Goal: Task Accomplishment & Management: Manage account settings

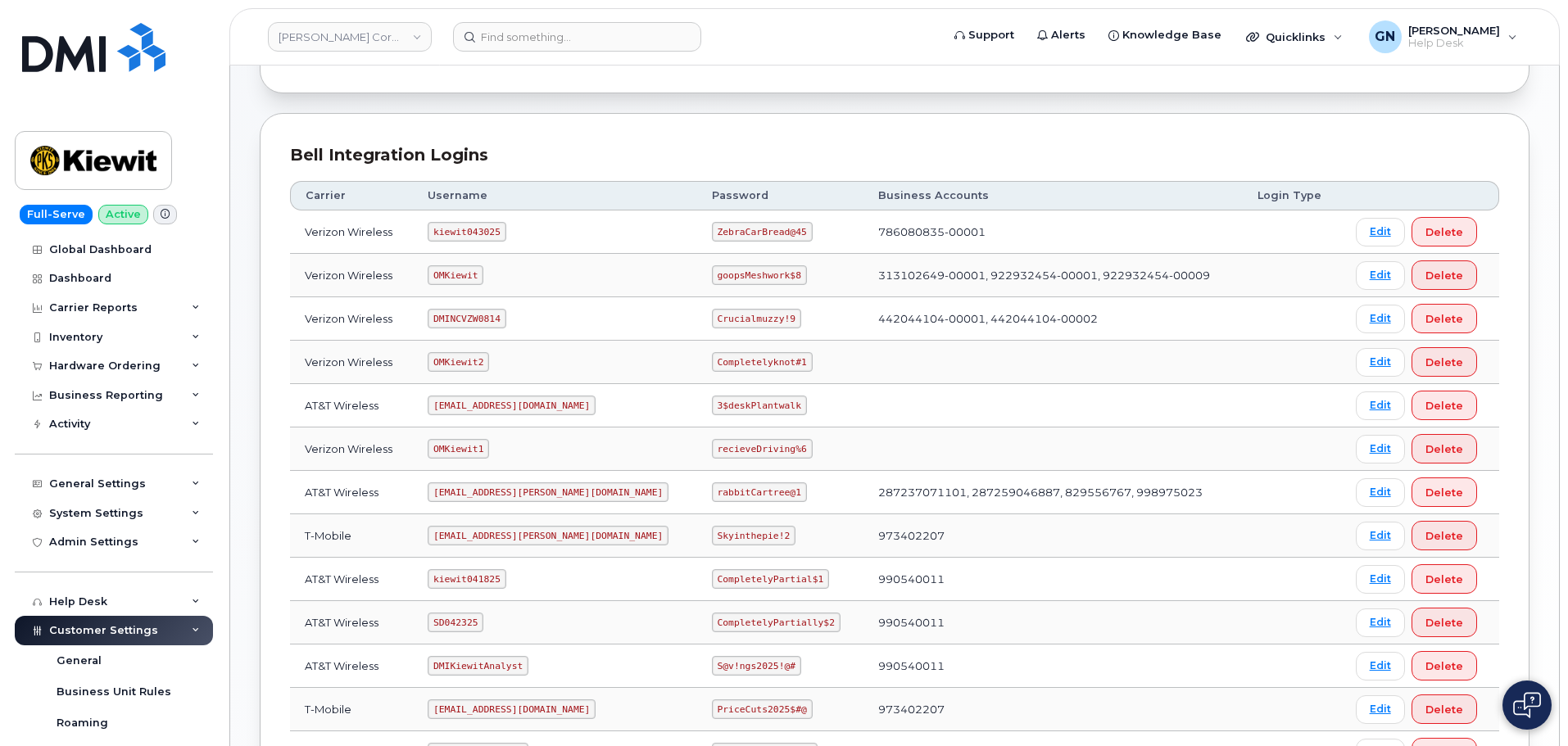
scroll to position [245, 0]
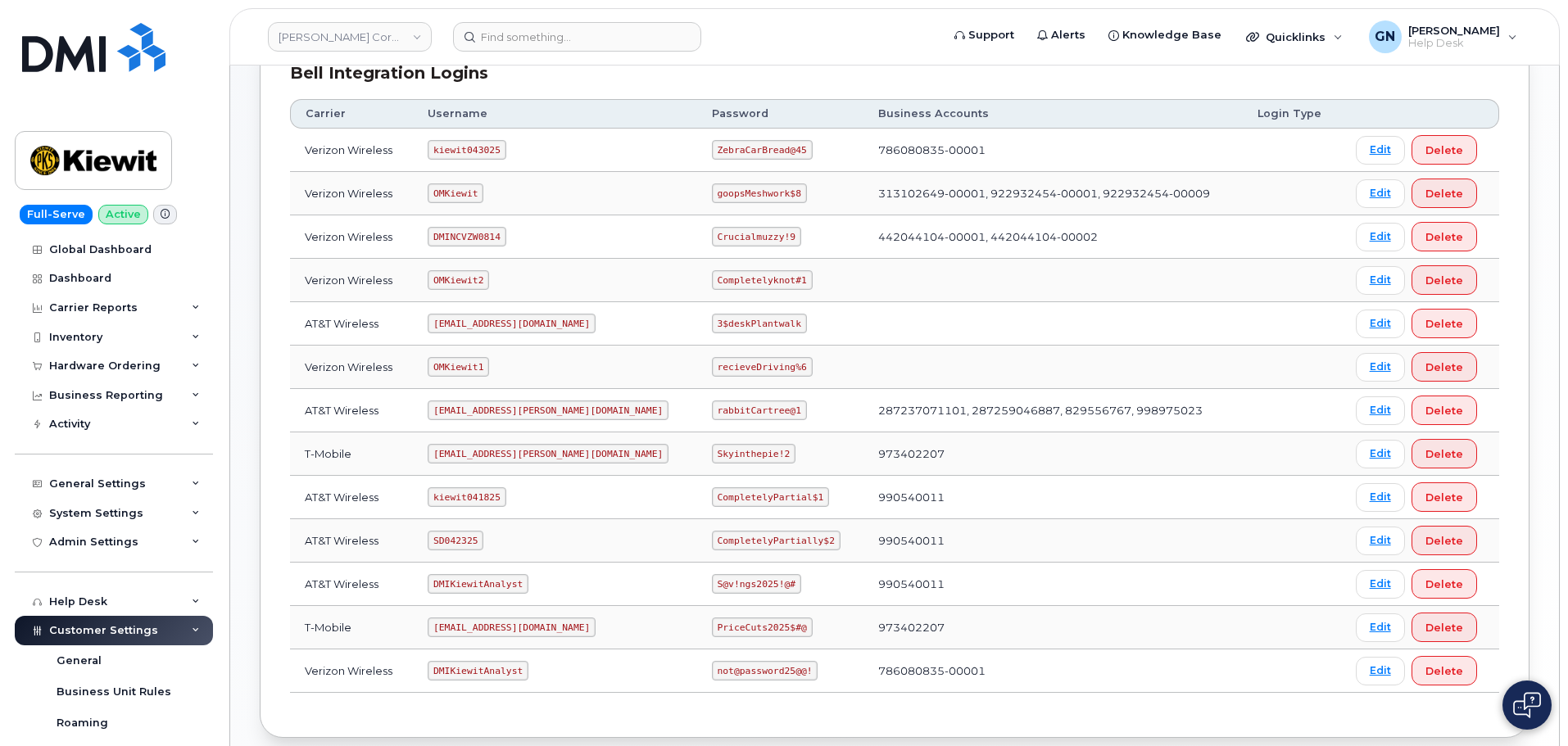
click at [471, 150] on code "kiewit043025" at bounding box center [466, 150] width 78 height 20
click at [469, 150] on code "kiewit043025" at bounding box center [466, 150] width 78 height 20
click at [467, 152] on code "kiewit043025" at bounding box center [466, 150] width 78 height 20
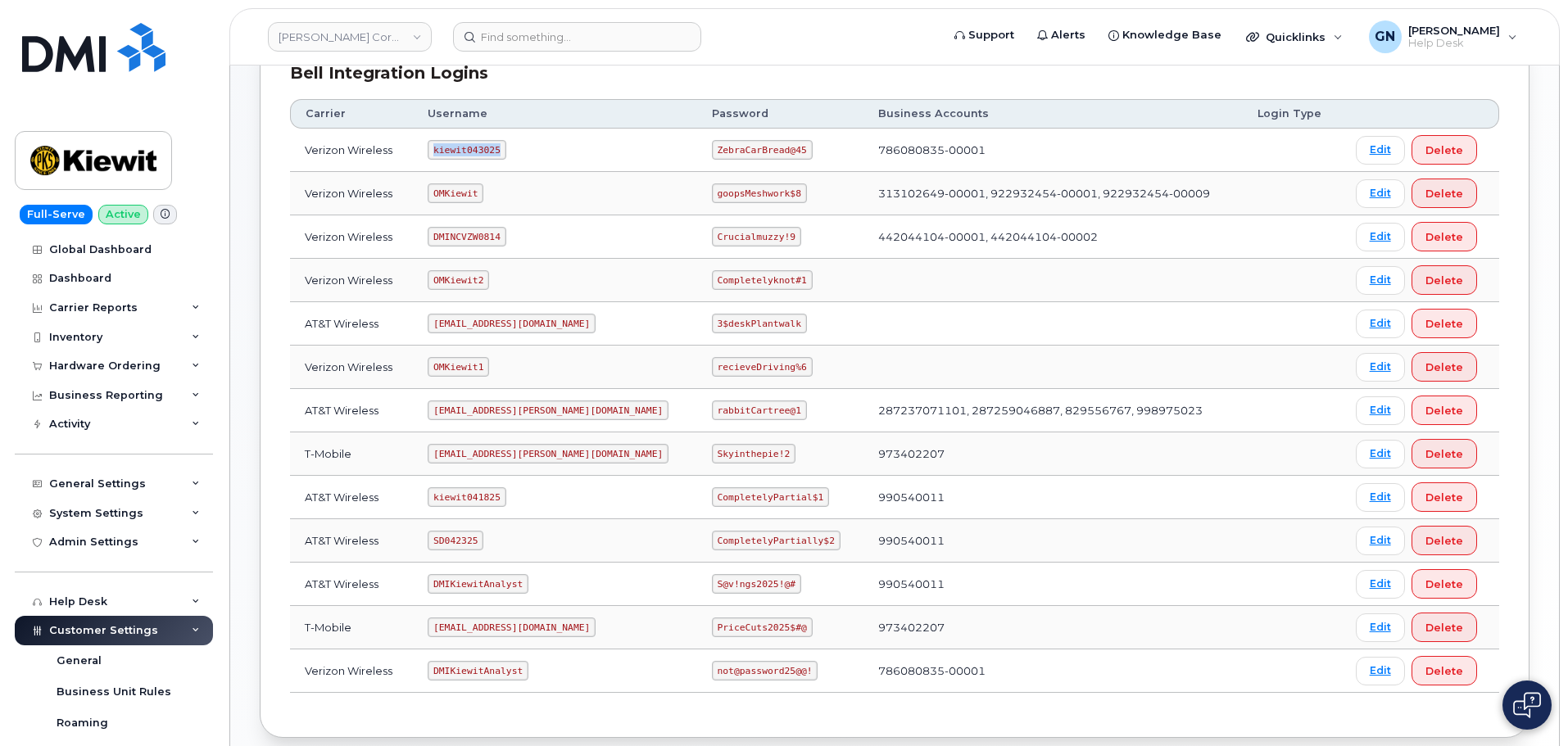
copy code "kiewit043025"
click at [730, 147] on code "ZebraCarBread@45" at bounding box center [762, 150] width 101 height 20
copy code "ZebraCarBread@45"
